Goal: Task Accomplishment & Management: Manage account settings

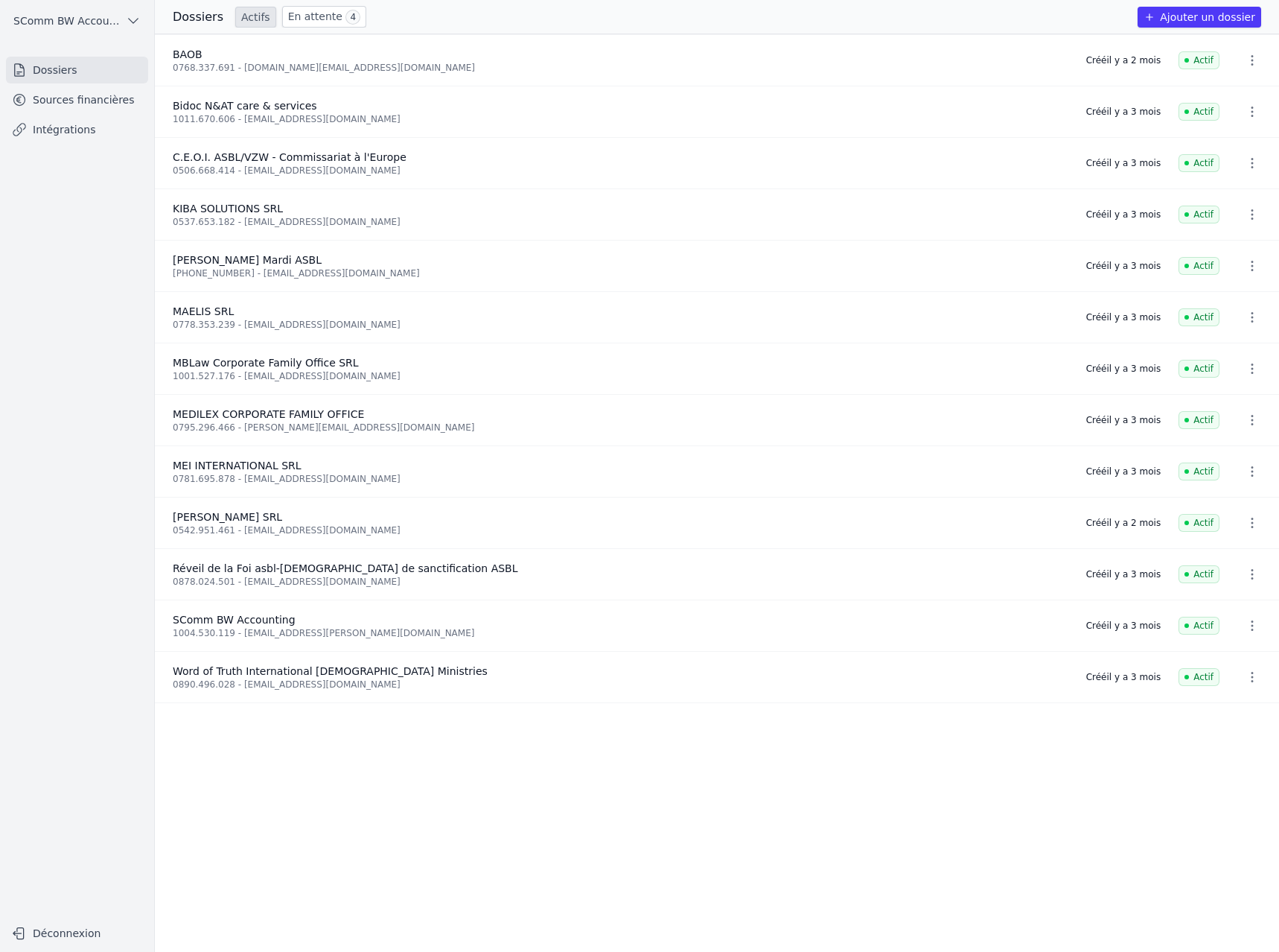
click at [74, 106] on link "Sources financières" at bounding box center [77, 99] width 142 height 27
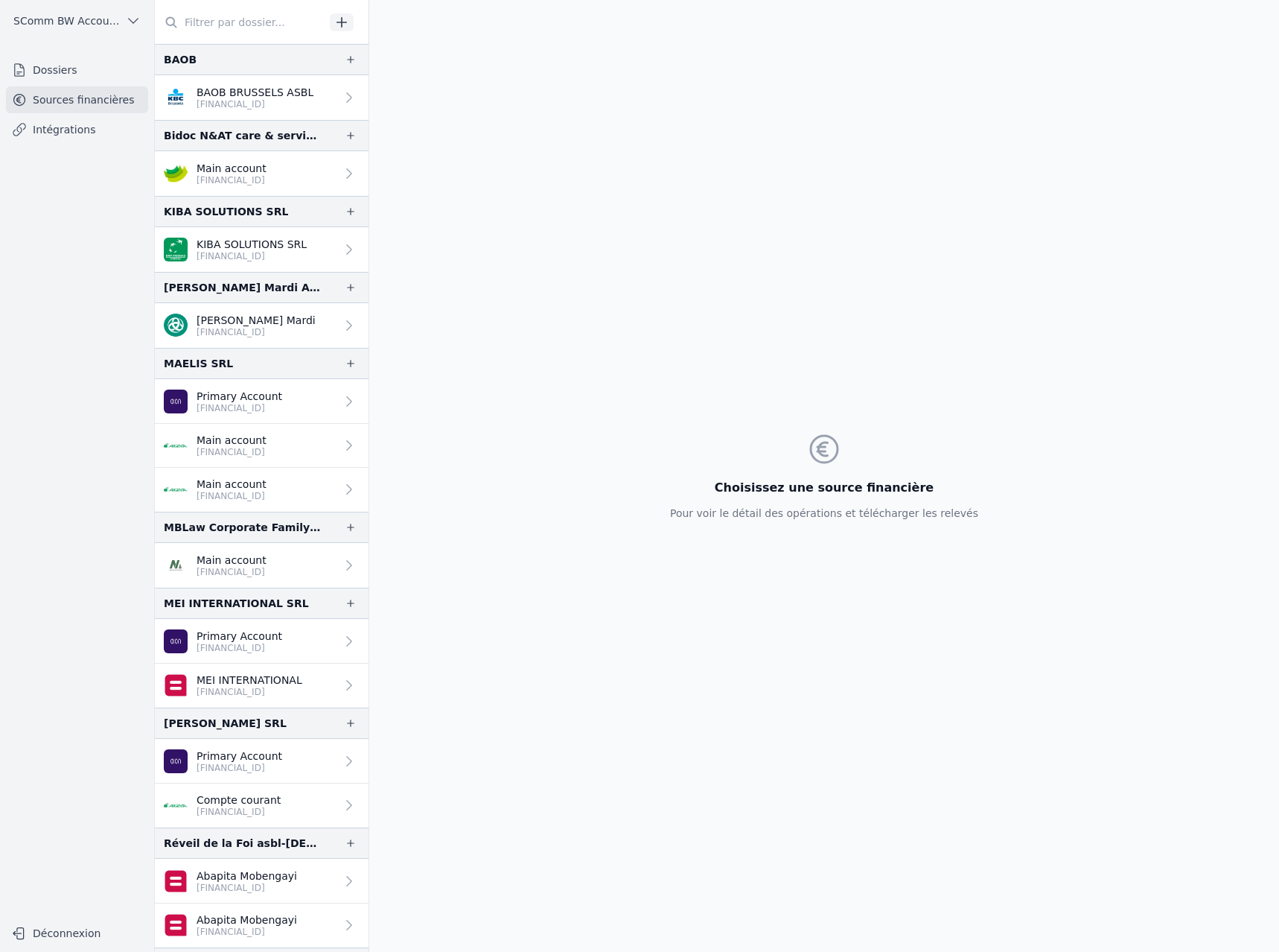
click at [246, 642] on p "Primary Account" at bounding box center [239, 636] width 86 height 15
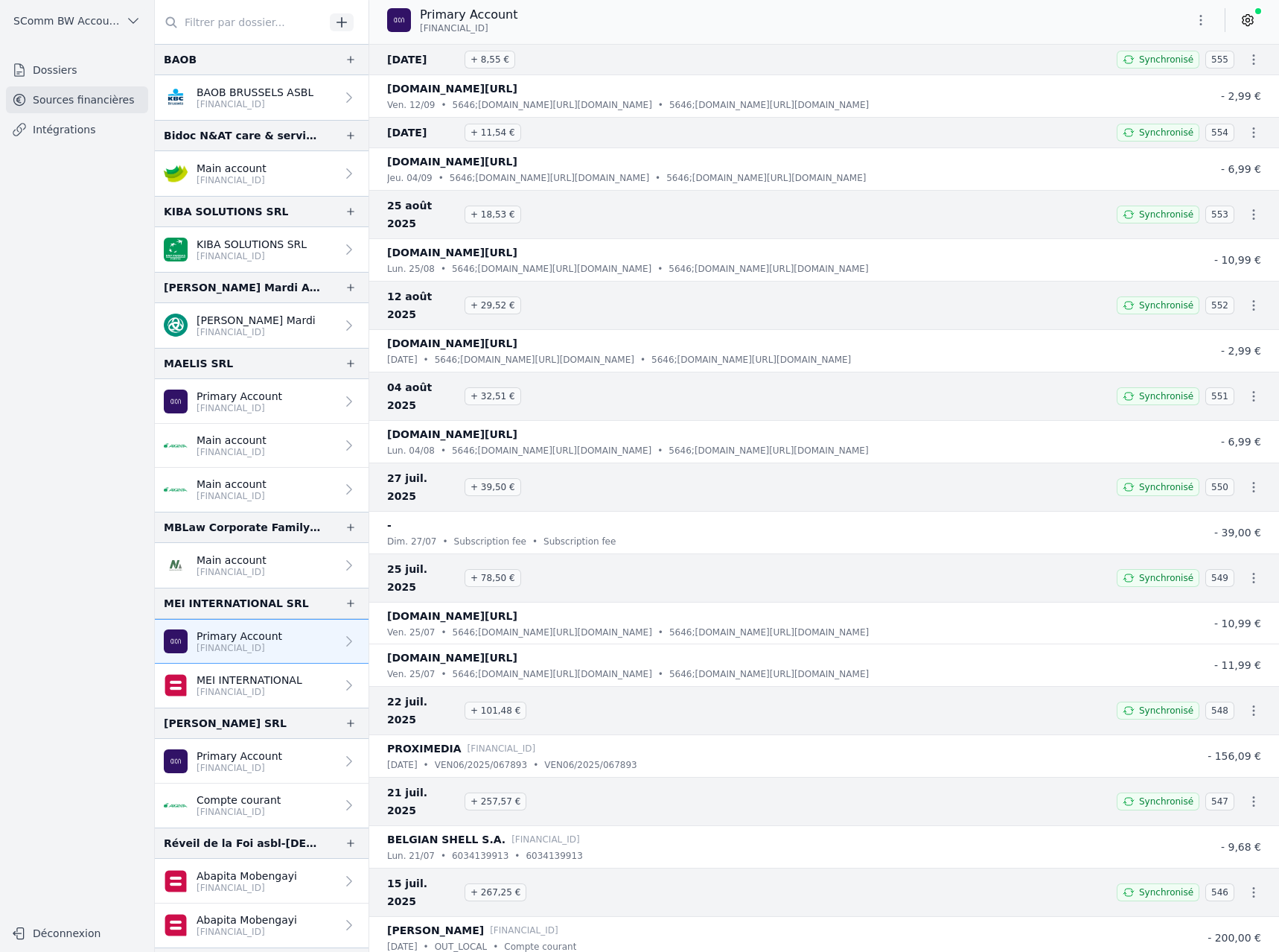
click at [1256, 26] on link at bounding box center [1247, 20] width 27 height 24
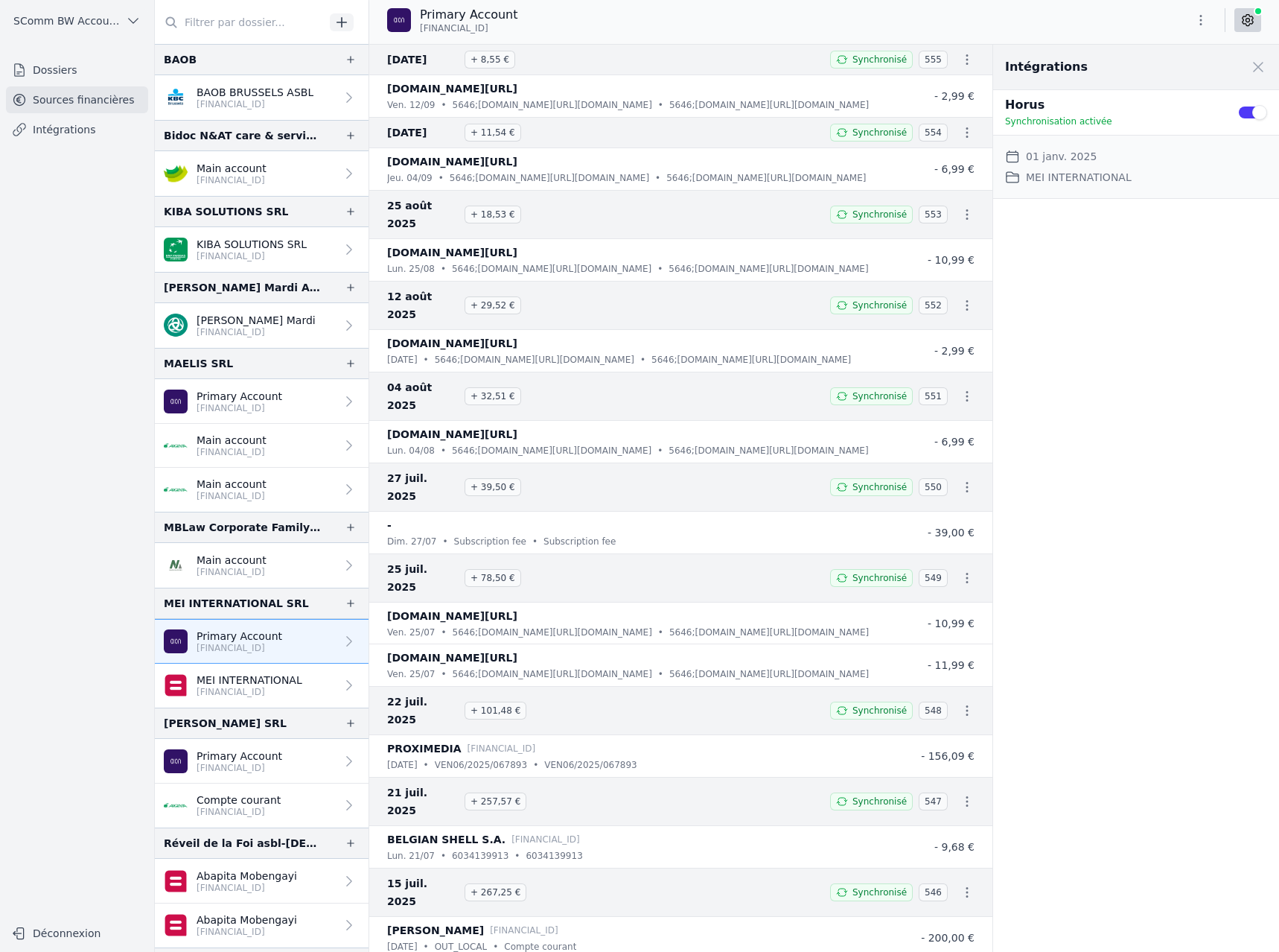
click at [1259, 113] on button "Use setting" at bounding box center [1252, 112] width 30 height 15
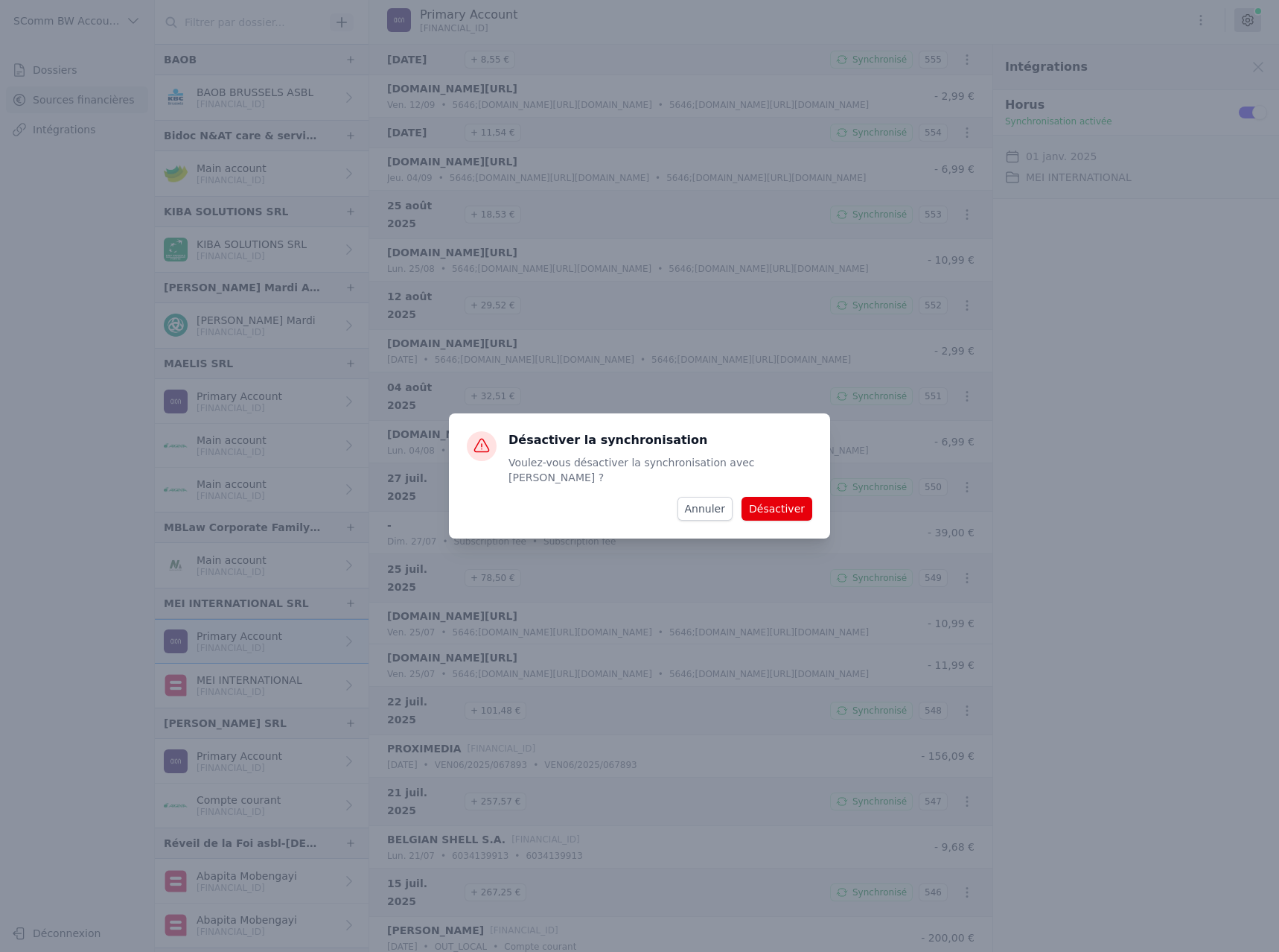
click at [789, 497] on button "Désactiver" at bounding box center [777, 508] width 71 height 24
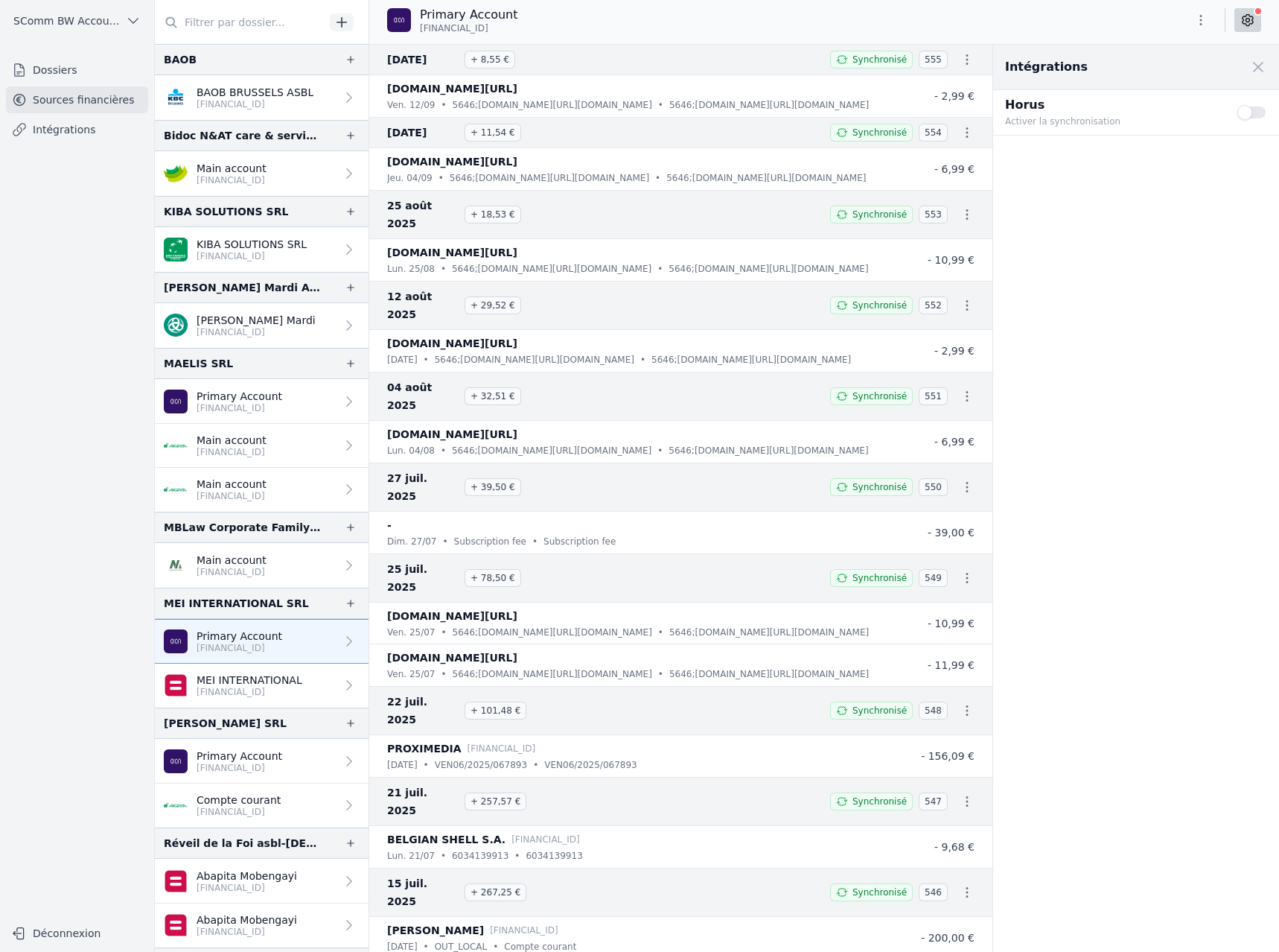
click at [244, 690] on p "[FINANCIAL_ID]" at bounding box center [249, 692] width 106 height 12
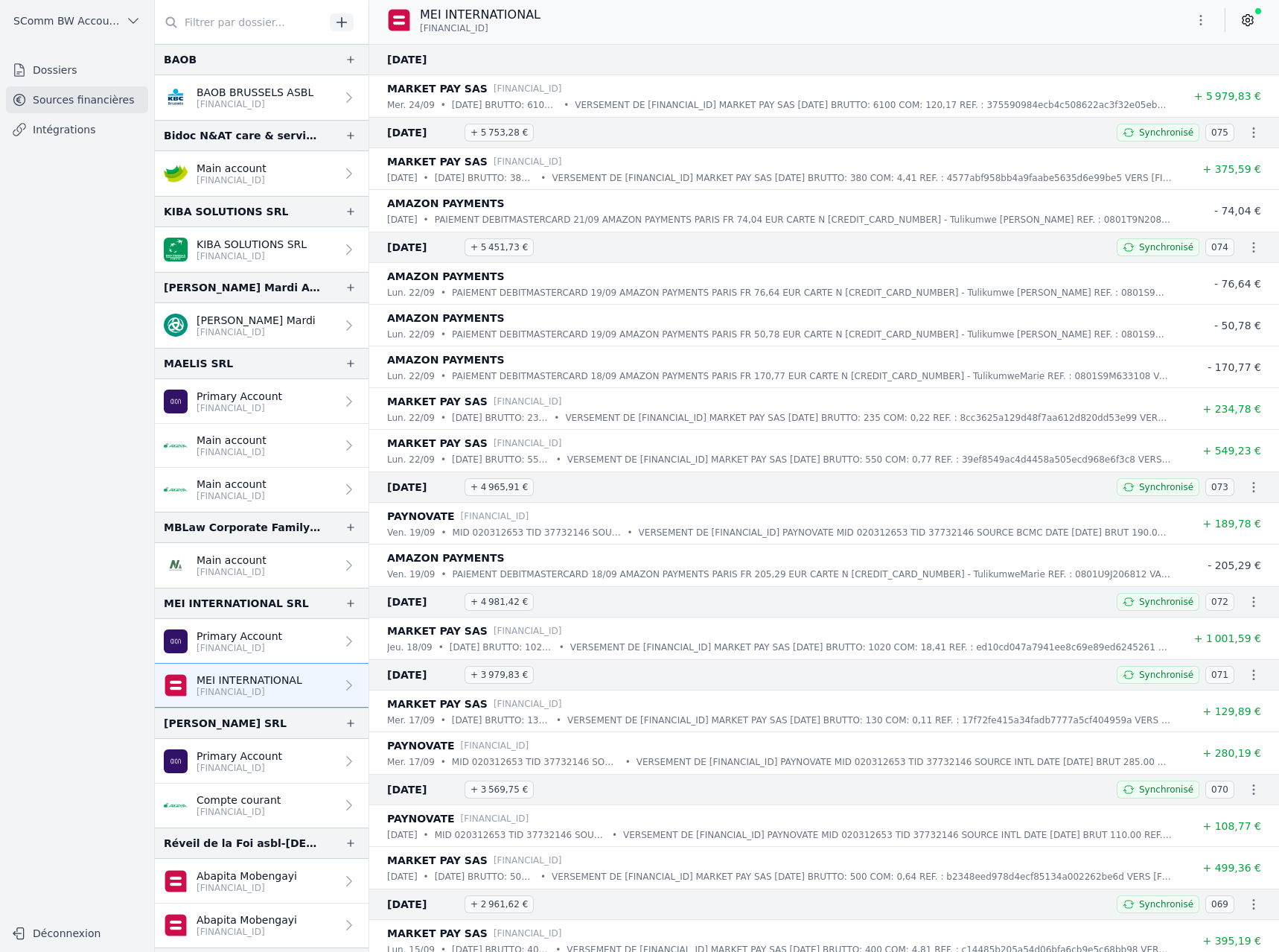
click at [1245, 14] on icon at bounding box center [1247, 20] width 15 height 15
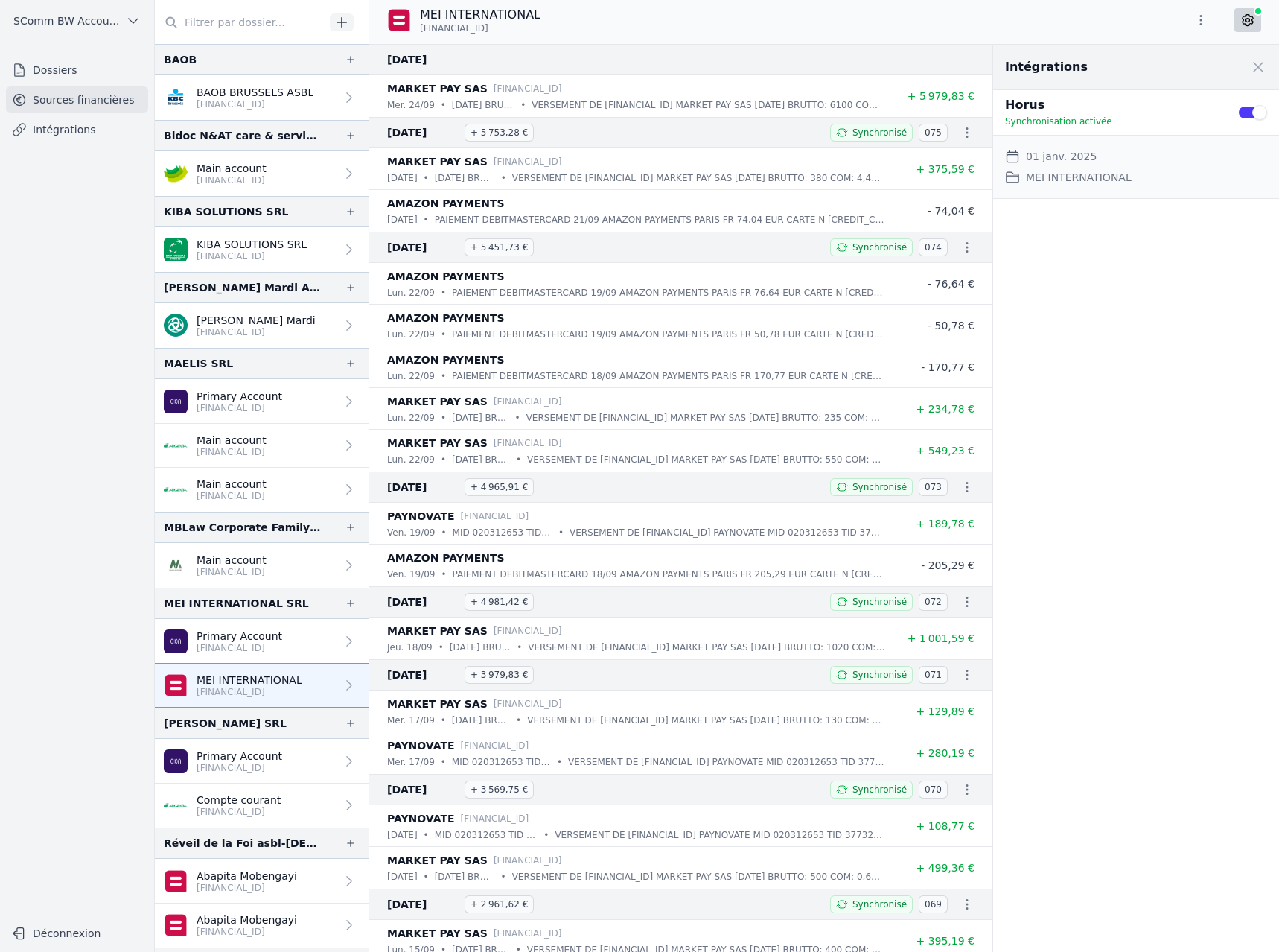
click at [1251, 109] on button "Use setting" at bounding box center [1252, 112] width 30 height 15
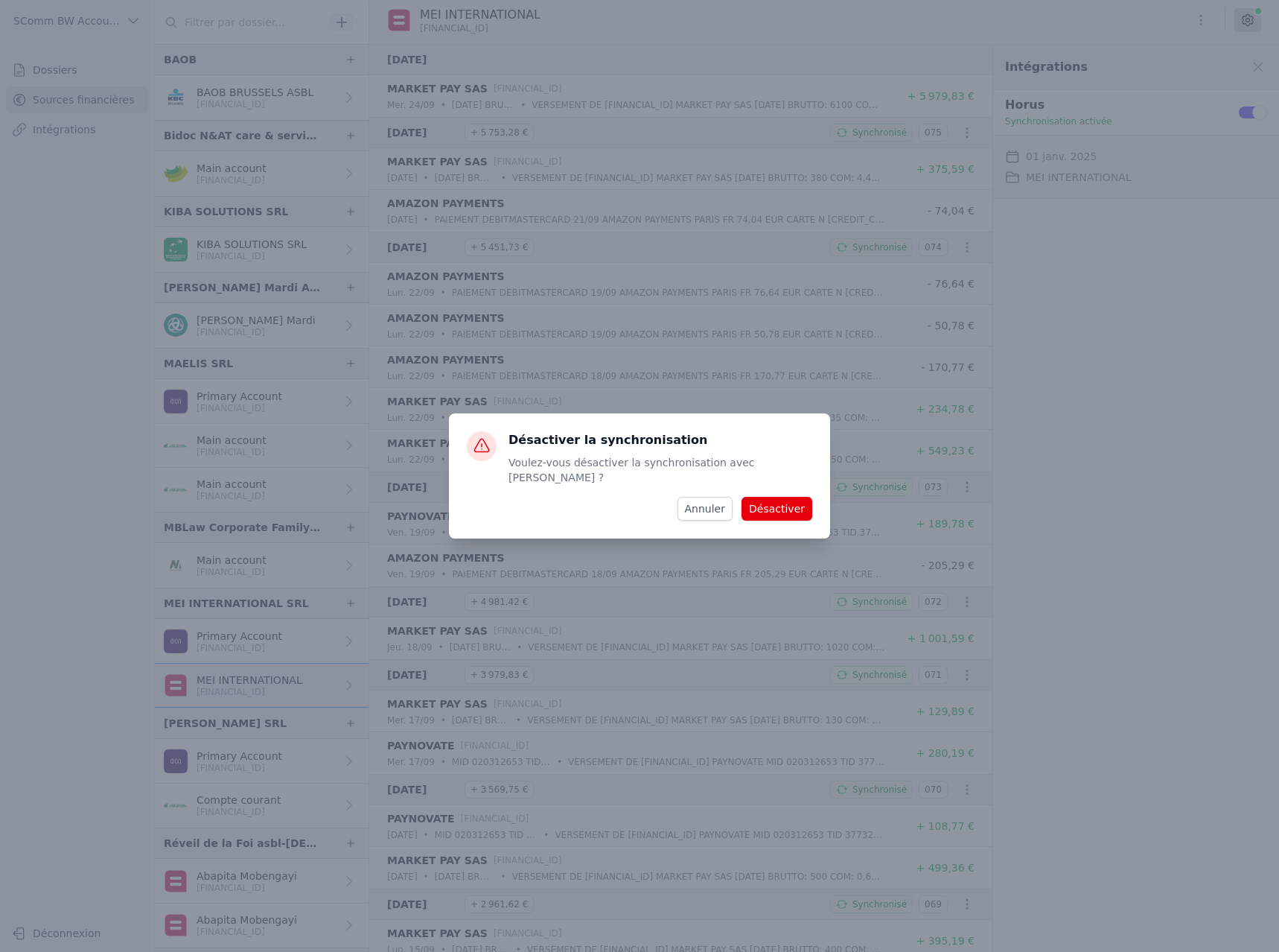
click at [790, 500] on button "Désactiver" at bounding box center [777, 508] width 71 height 24
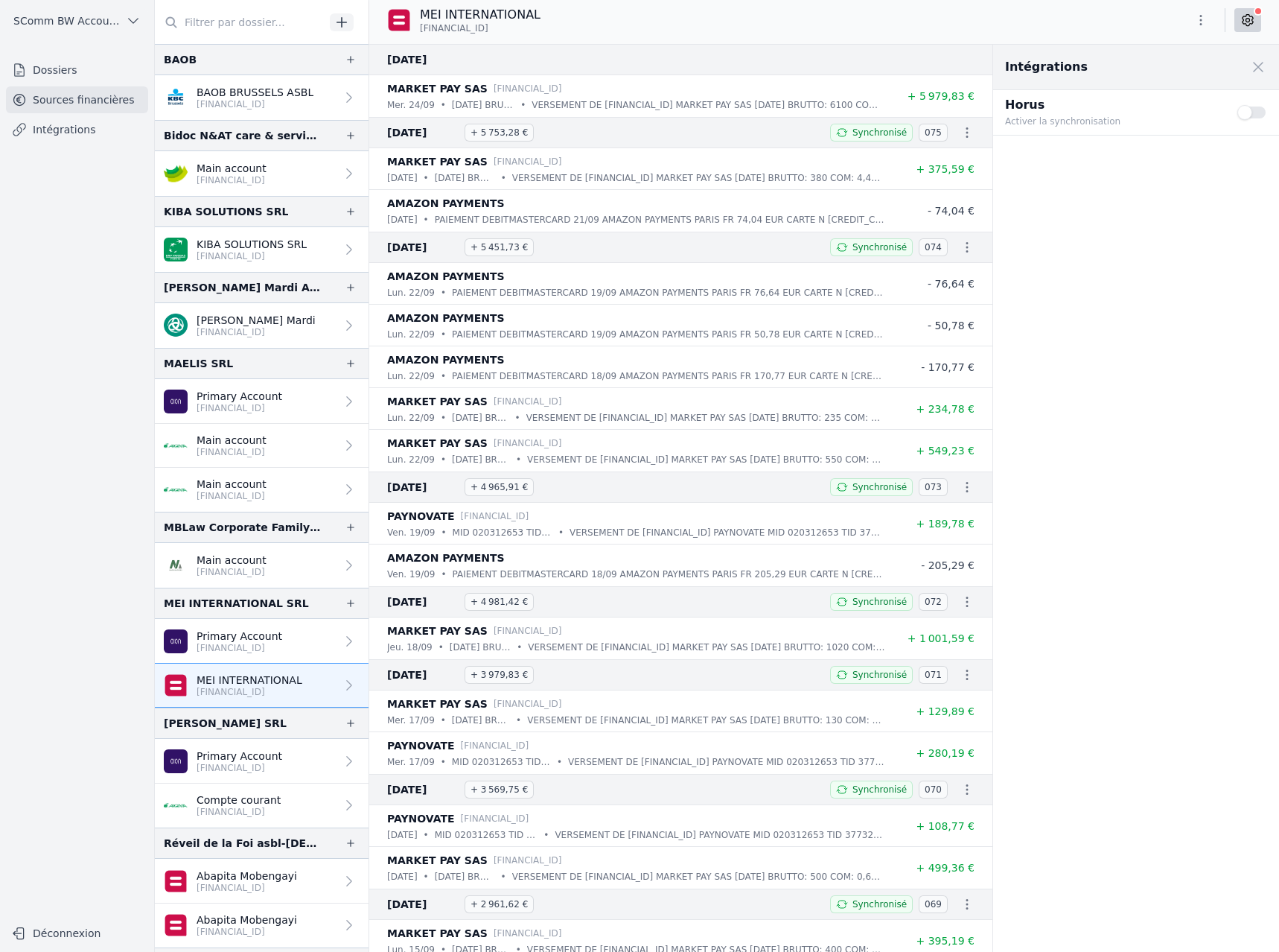
click at [1251, 112] on button "Use setting" at bounding box center [1252, 112] width 30 height 15
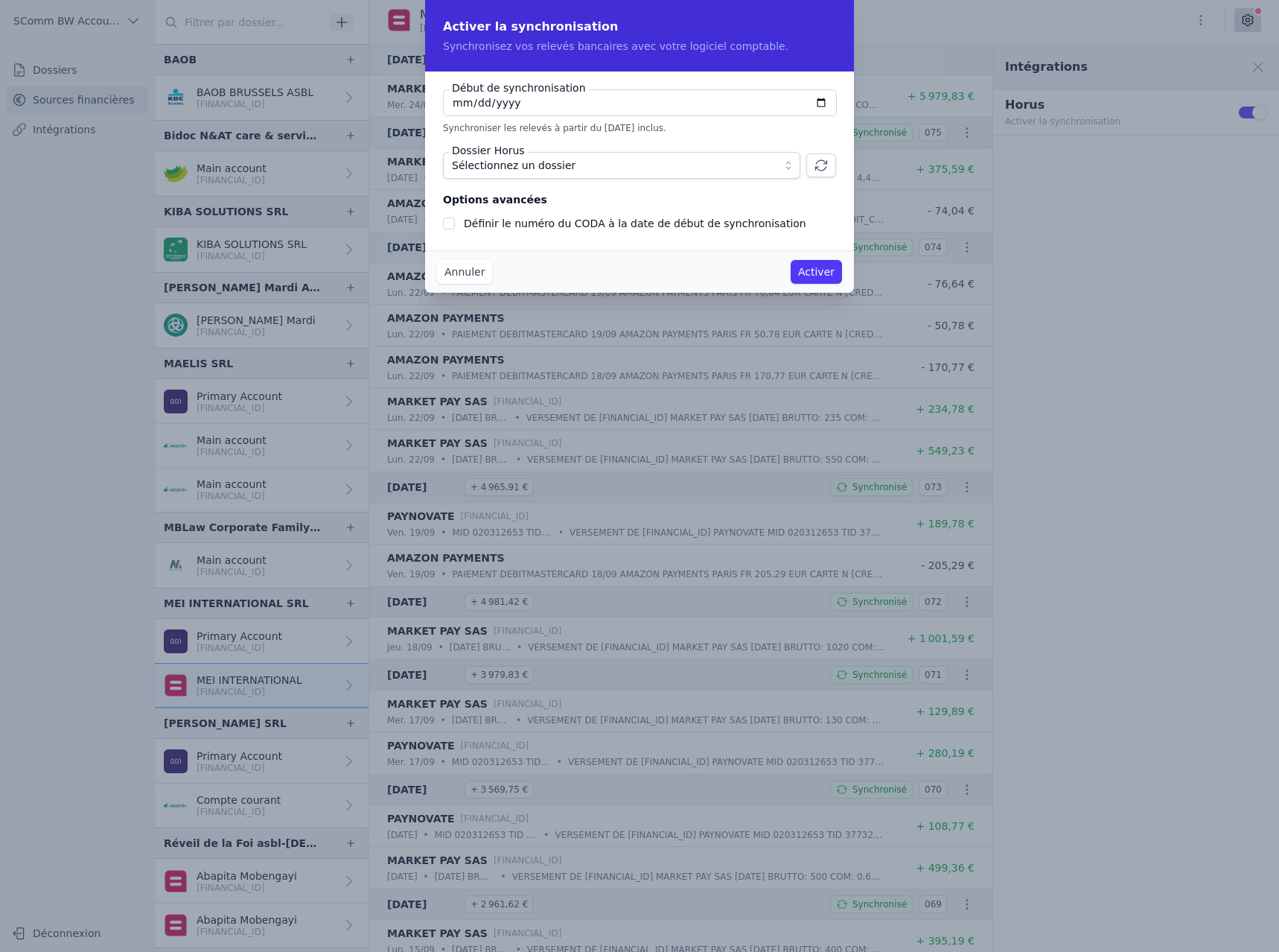
checkbox input "false"
type input "[DATE]"
click at [536, 162] on span "Sélectionnez un dossier" at bounding box center [513, 165] width 124 height 18
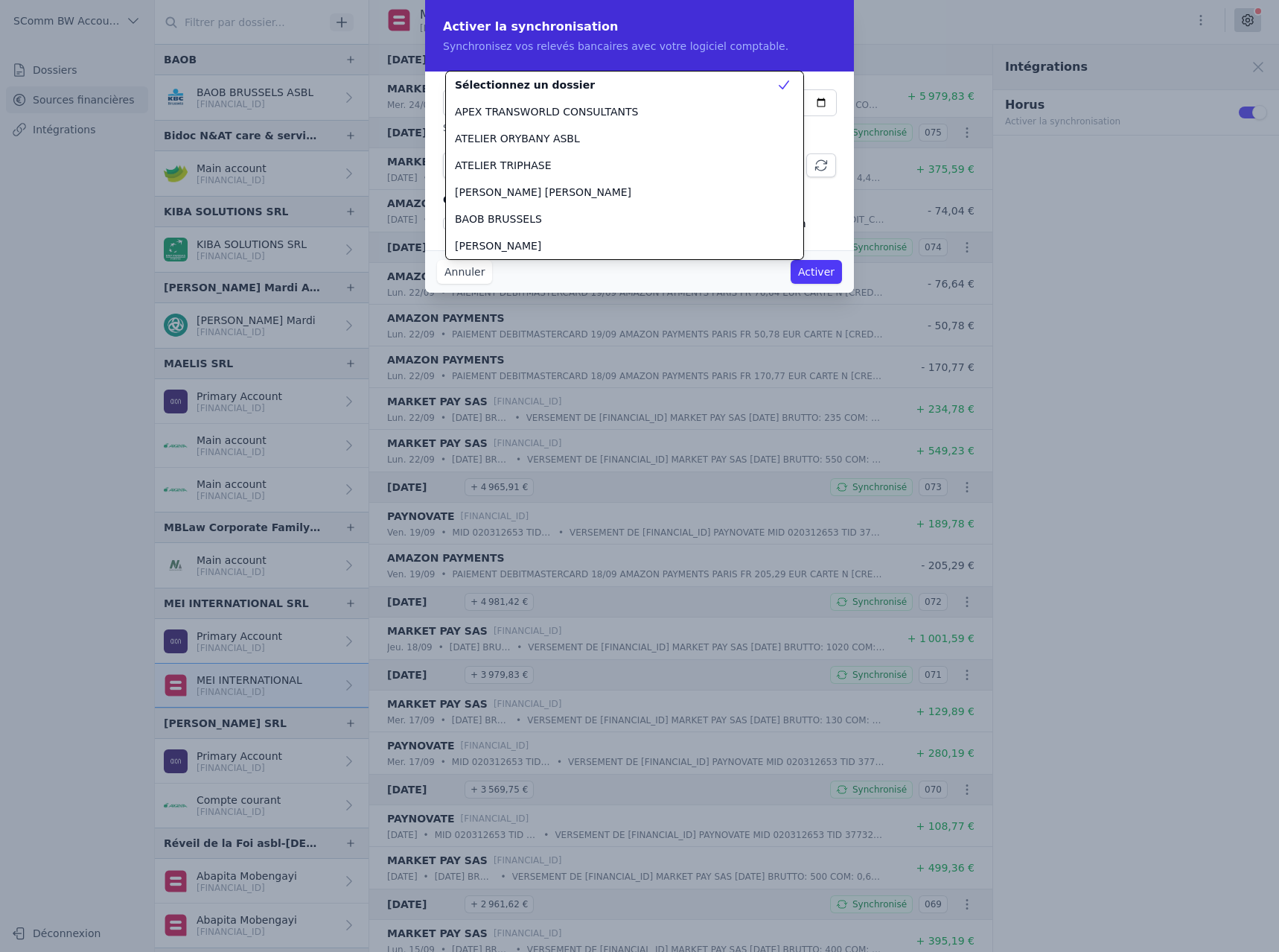
scroll to position [670, 0]
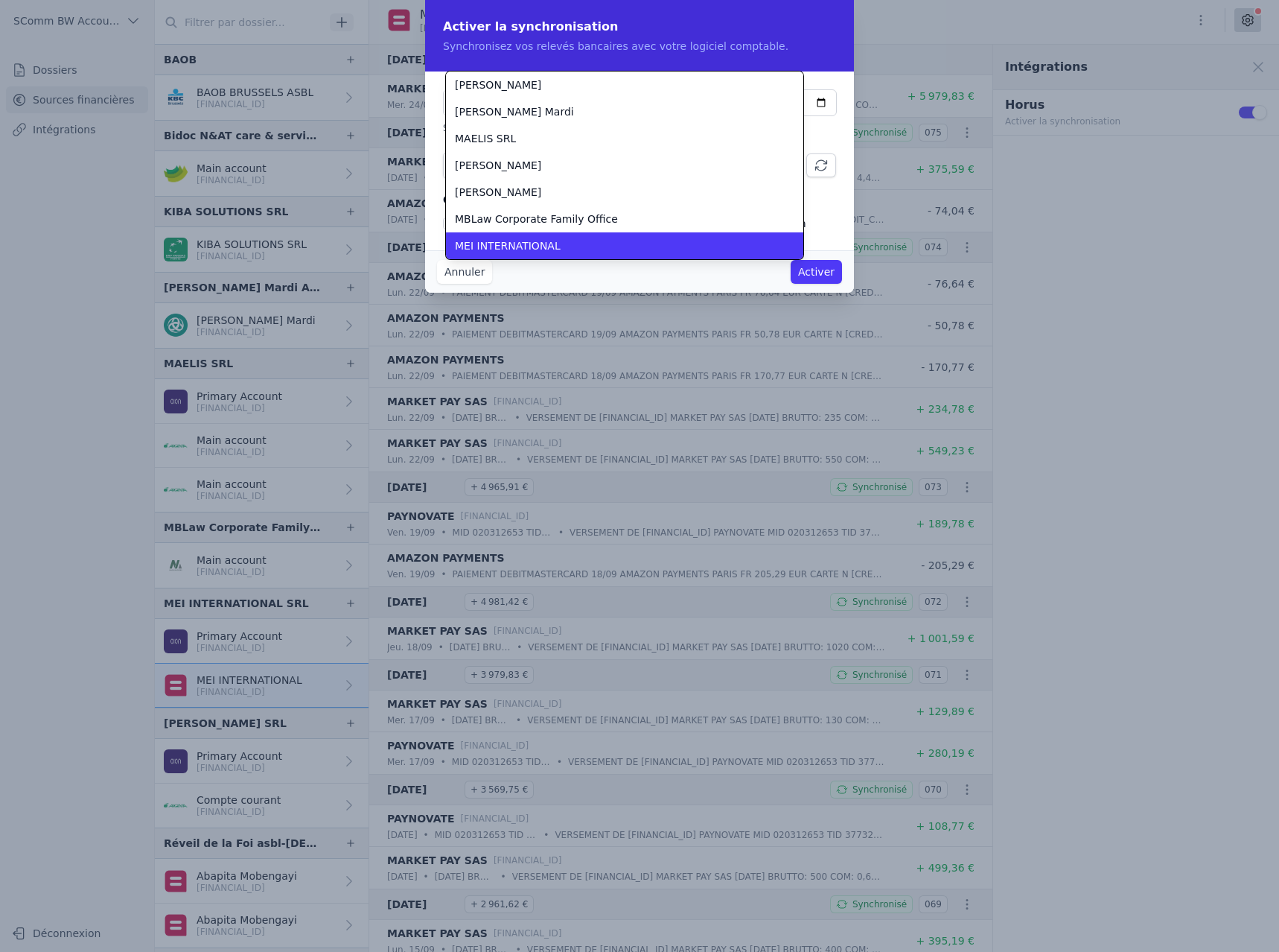
click at [556, 243] on div "MEI INTERNATIONAL" at bounding box center [615, 245] width 321 height 15
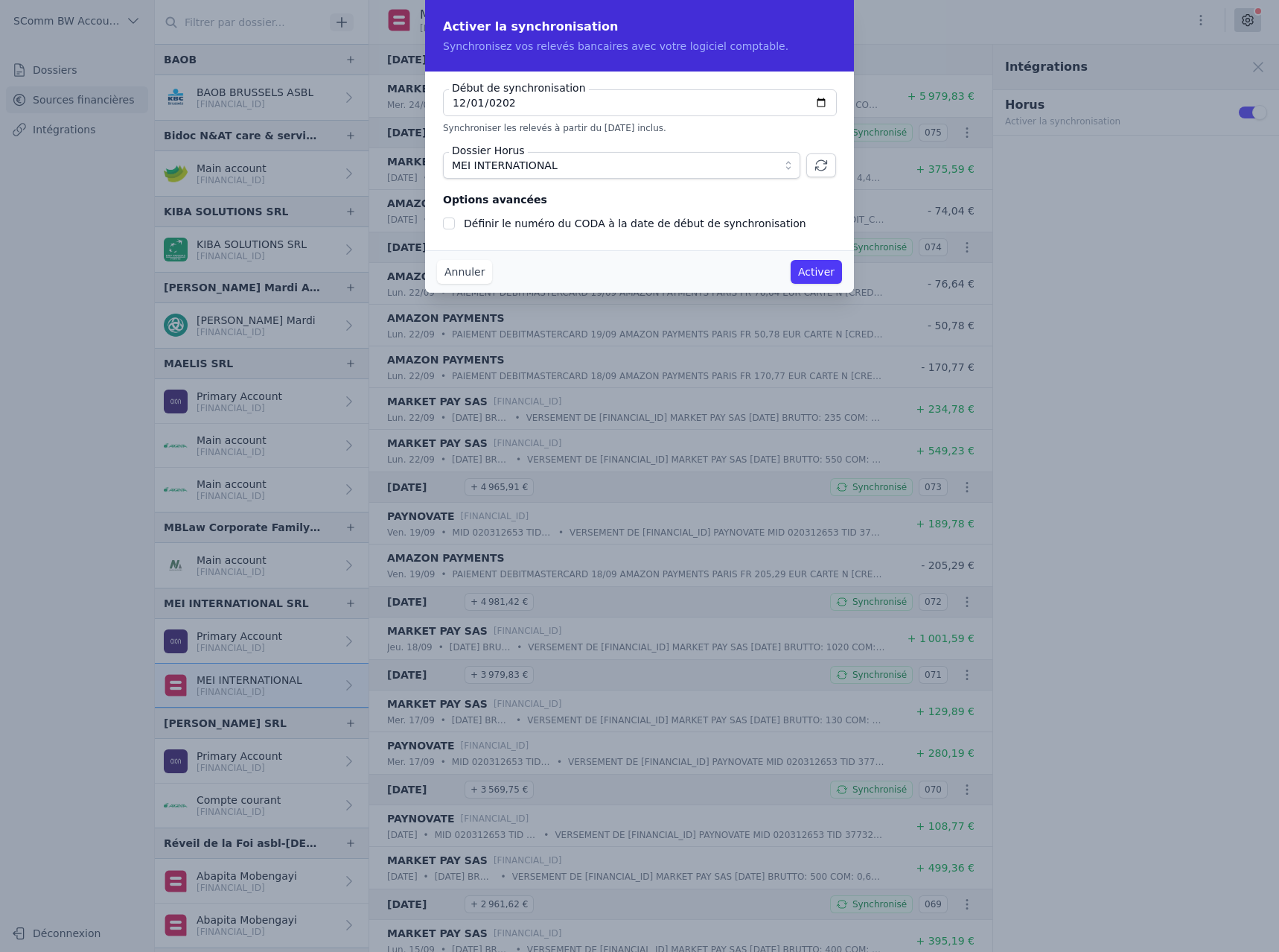
click at [556, 227] on label "Définir le numéro du CODA à la date de début de synchronisation" at bounding box center [635, 223] width 343 height 12
click at [455, 227] on input "Définir le numéro du CODA à la date de début de synchronisation" at bounding box center [449, 223] width 12 height 12
checkbox input "true"
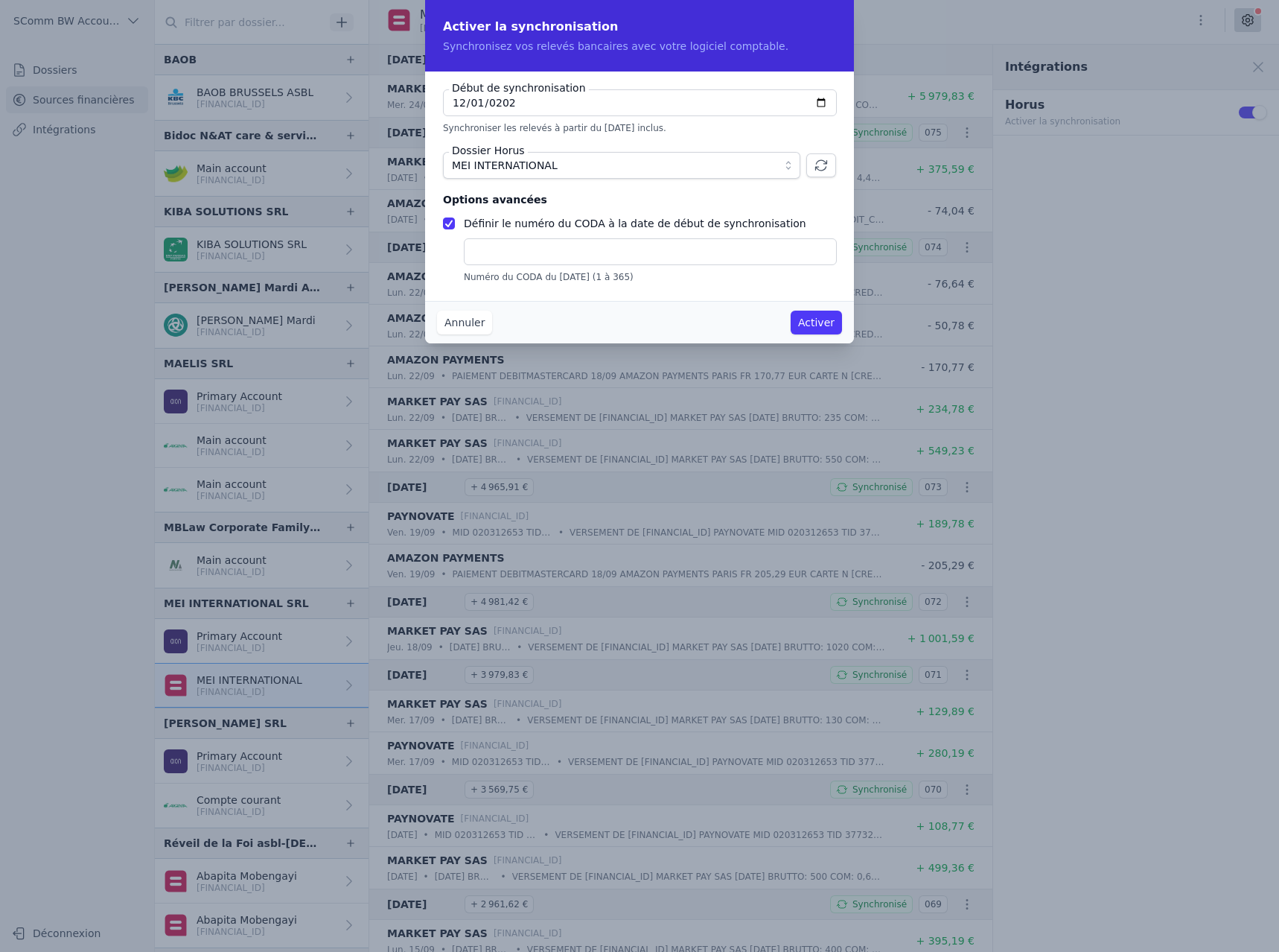
click at [836, 327] on button "Activer" at bounding box center [816, 322] width 51 height 24
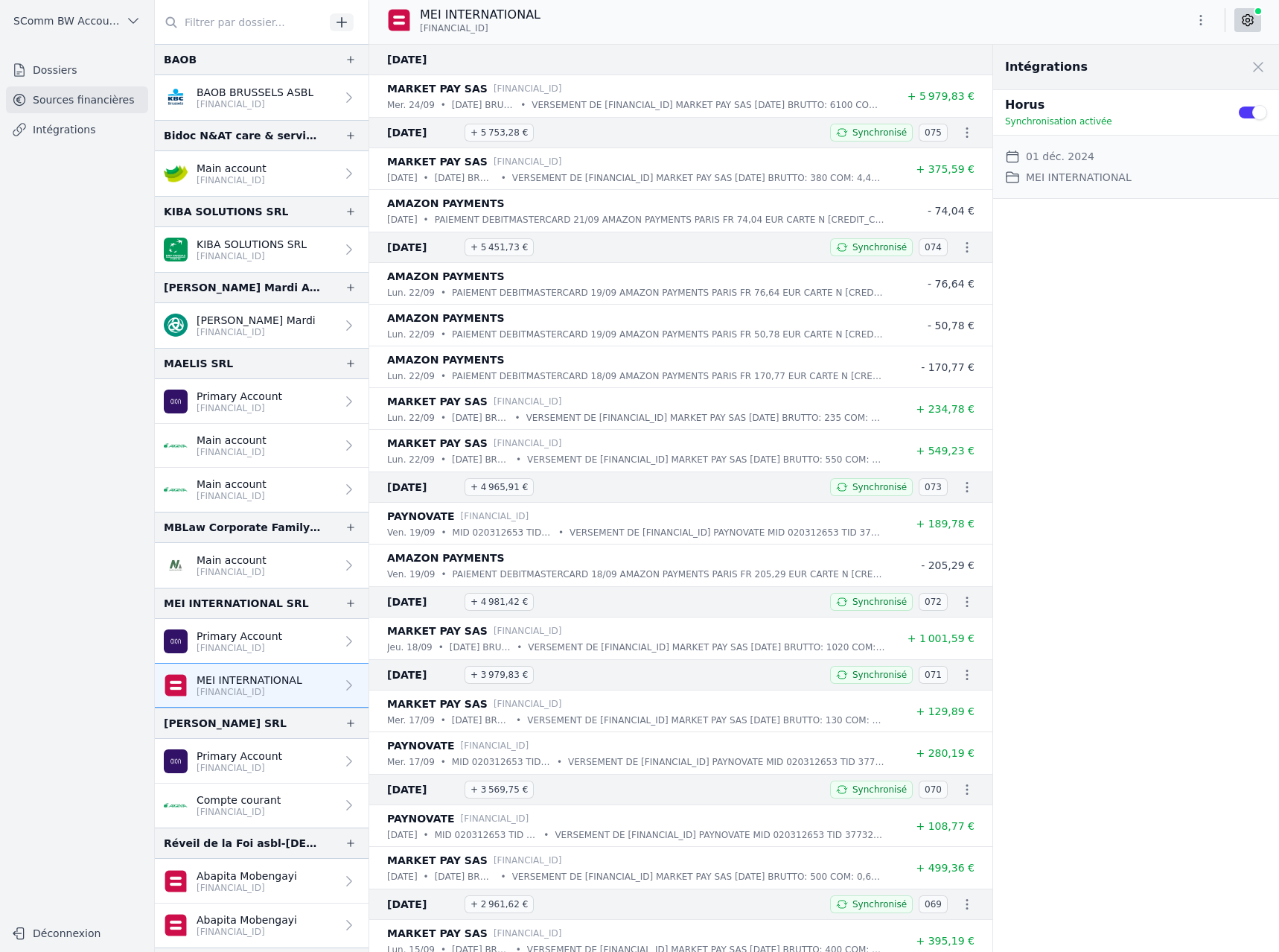
click at [1205, 23] on icon "button" at bounding box center [1201, 20] width 15 height 15
click at [988, 21] on div at bounding box center [640, 476] width 1279 height 952
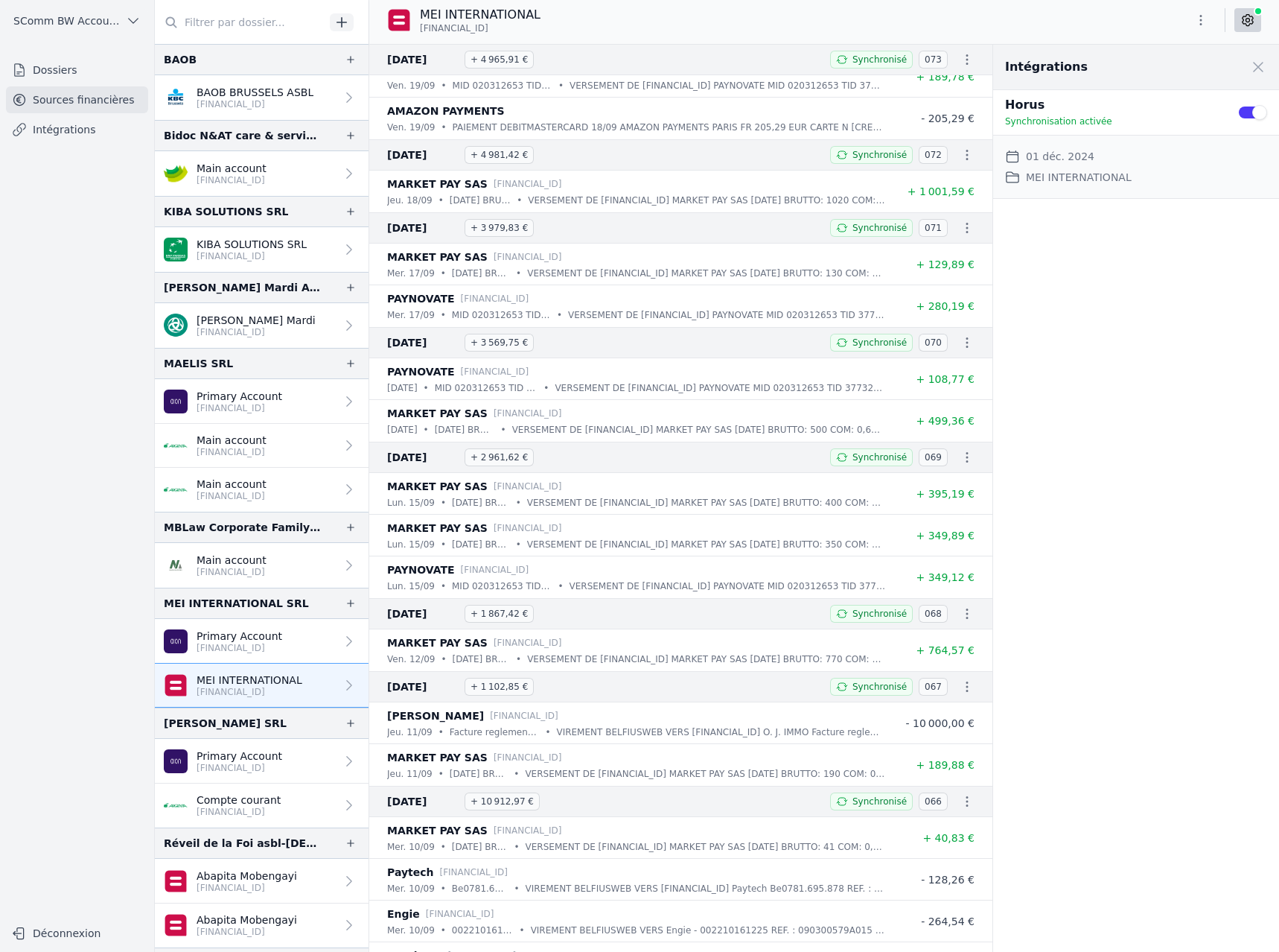
scroll to position [0, 0]
